Goal: Find specific page/section: Find specific page/section

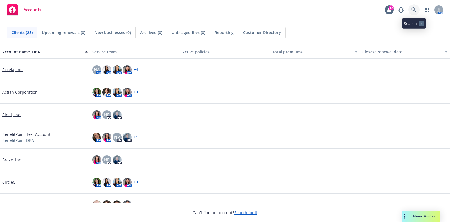
click at [415, 9] on icon at bounding box center [413, 9] width 5 height 5
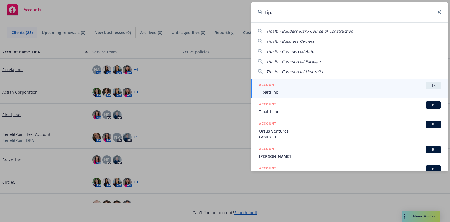
type input "tipal"
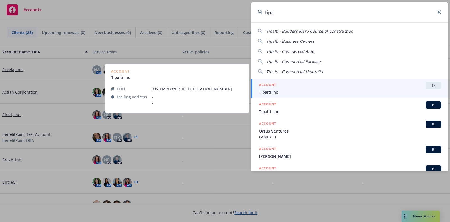
click at [321, 86] on div "ACCOUNT TR" at bounding box center [350, 85] width 182 height 7
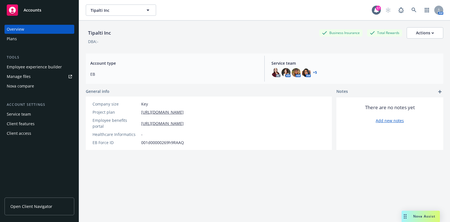
click at [25, 33] on div "Overview" at bounding box center [39, 29] width 65 height 9
click at [24, 37] on div "Plans" at bounding box center [39, 38] width 65 height 9
